Goal: Find specific page/section: Find specific page/section

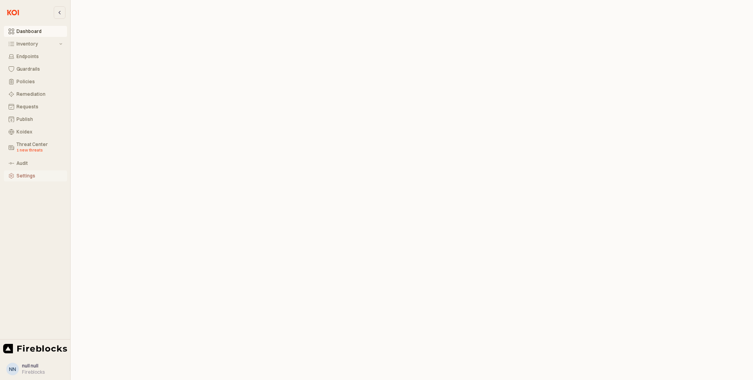
click at [31, 178] on button "Settings" at bounding box center [35, 175] width 63 height 11
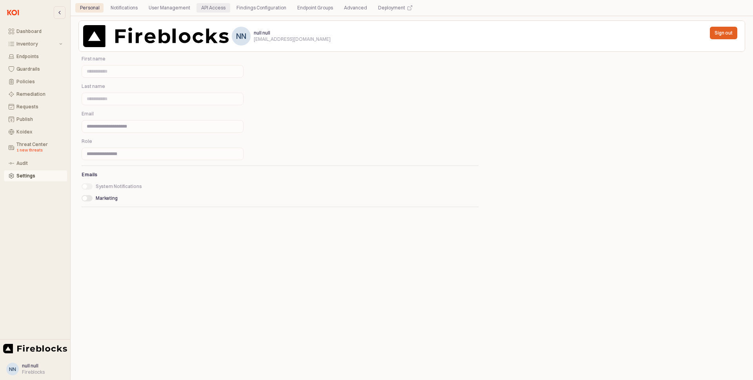
click at [215, 9] on div "API Access" at bounding box center [213, 7] width 24 height 9
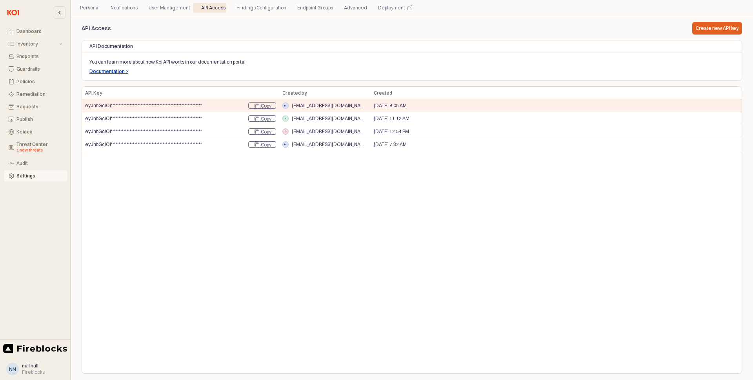
click at [110, 73] on p "Documentation >" at bounding box center [108, 71] width 39 height 6
